Goal: Find contact information: Obtain details needed to contact an individual or organization

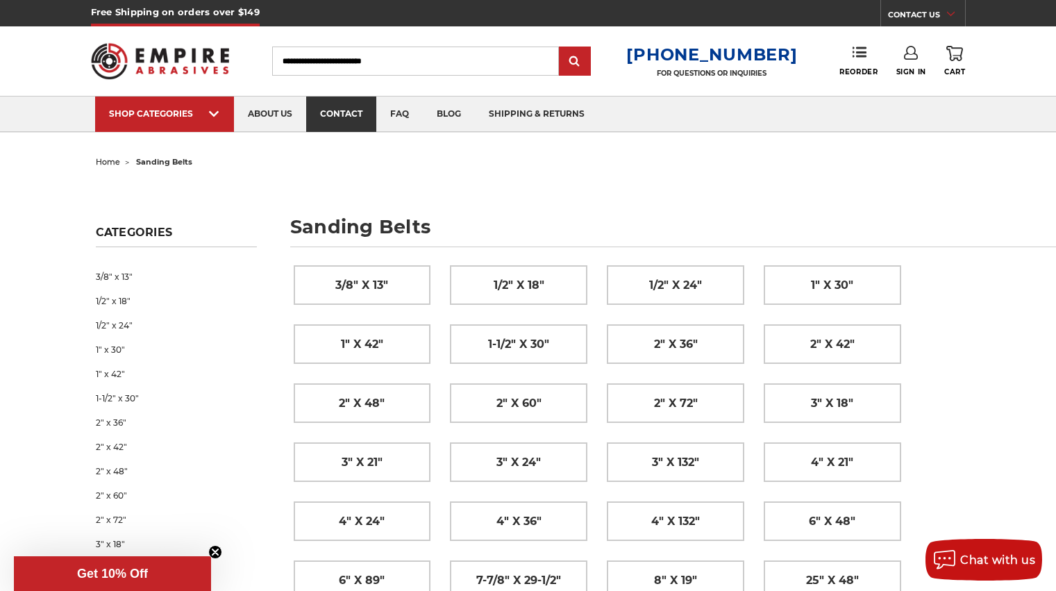
click at [348, 112] on link "contact" at bounding box center [341, 114] width 70 height 35
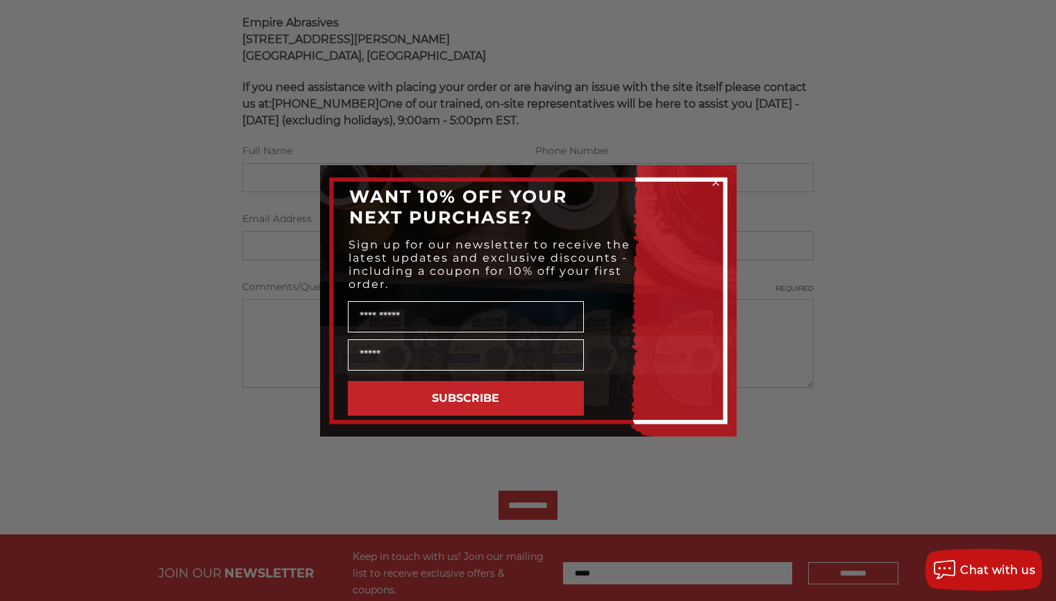
scroll to position [347, 0]
